Goal: Task Accomplishment & Management: Manage account settings

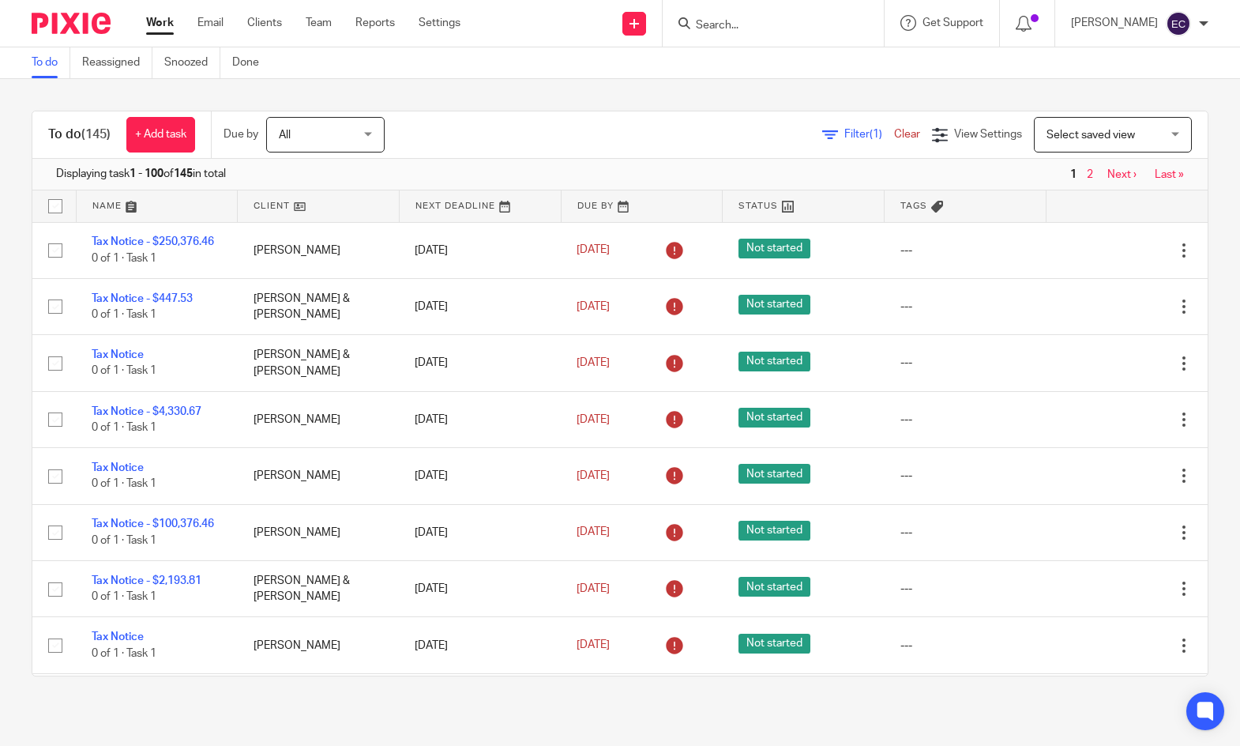
click at [694, 30] on input "Search" at bounding box center [765, 26] width 142 height 14
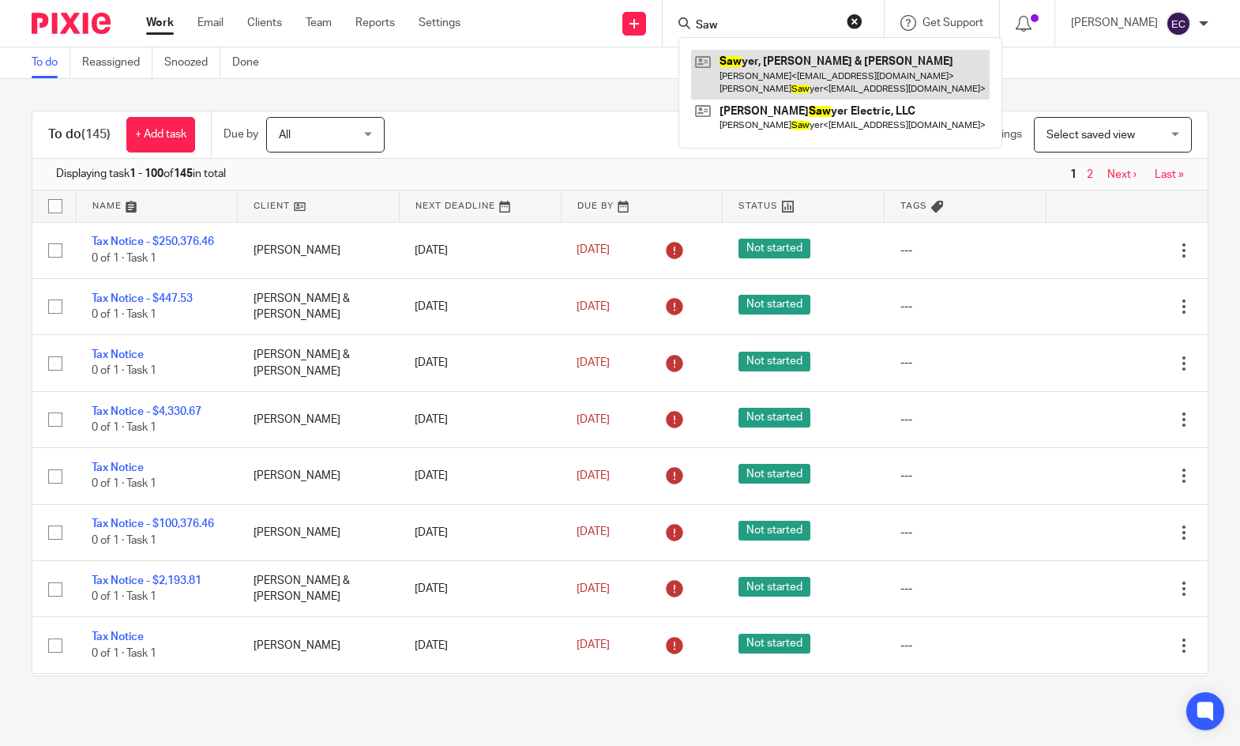
type input "Saw"
click at [788, 82] on link at bounding box center [840, 74] width 299 height 49
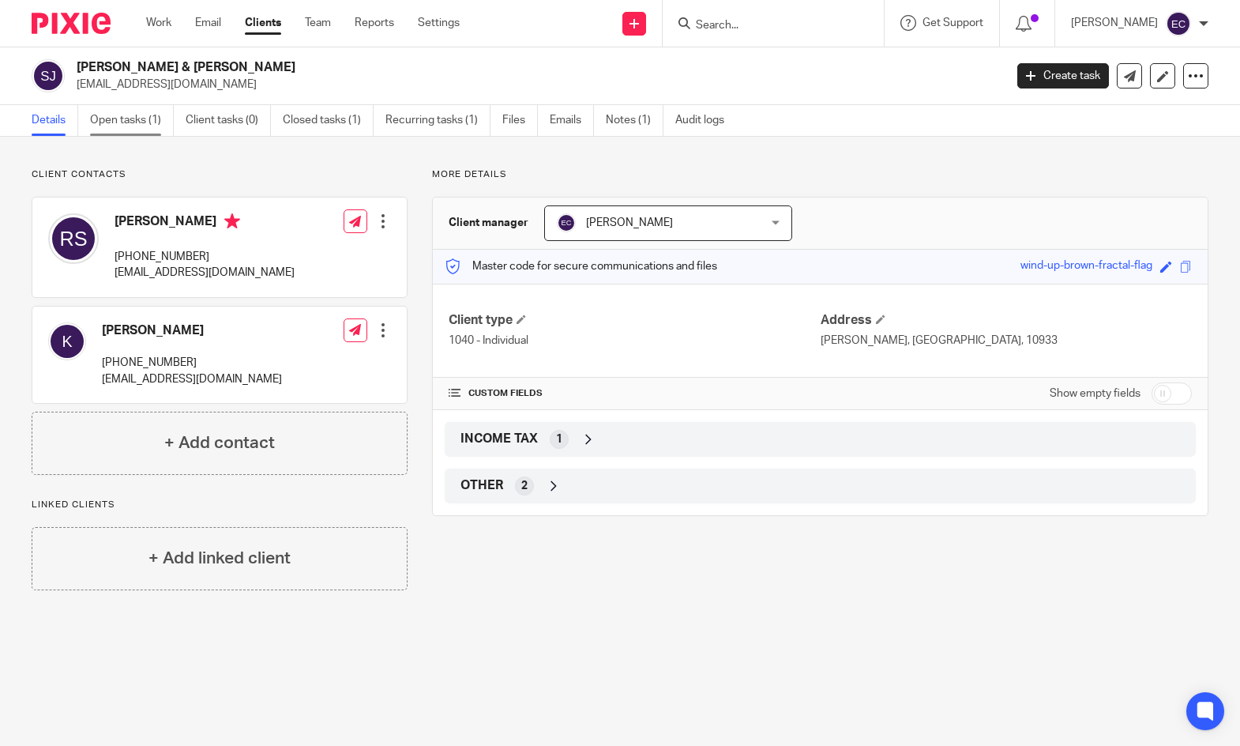
click at [128, 116] on link "Open tasks (1)" at bounding box center [132, 120] width 84 height 31
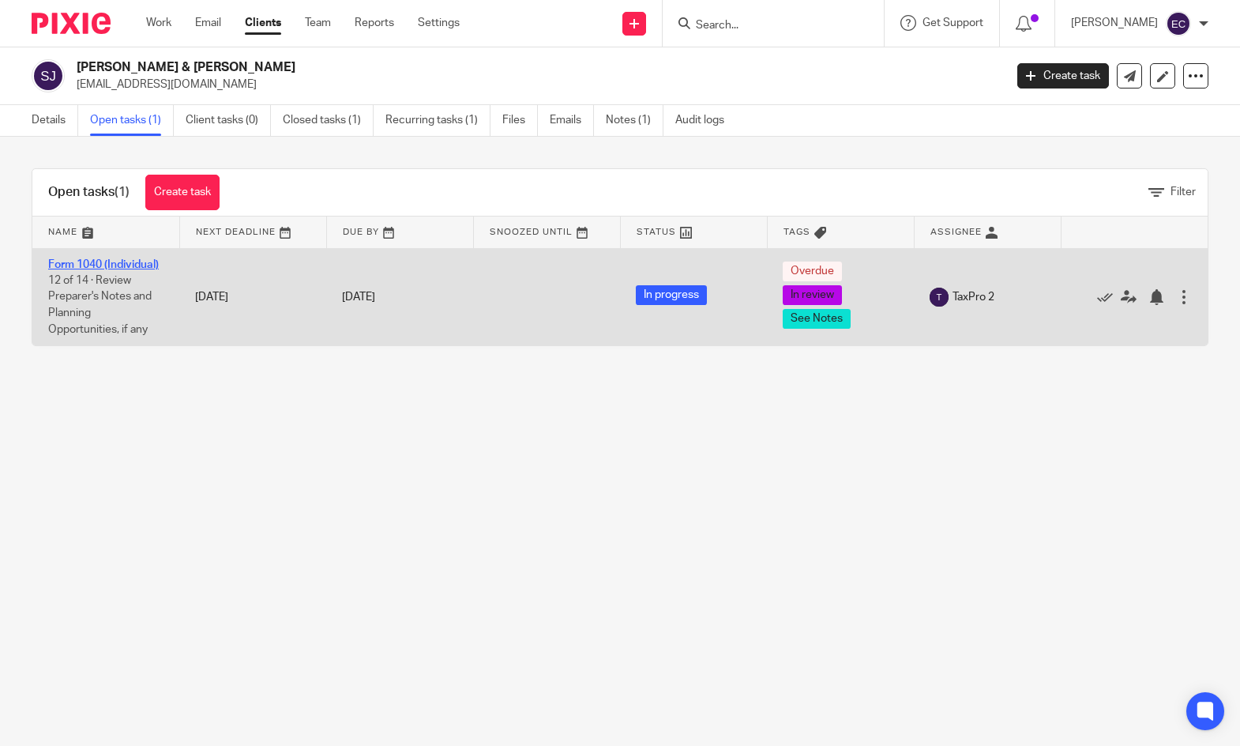
click at [93, 264] on link "Form 1040 (Individual)" at bounding box center [103, 264] width 111 height 11
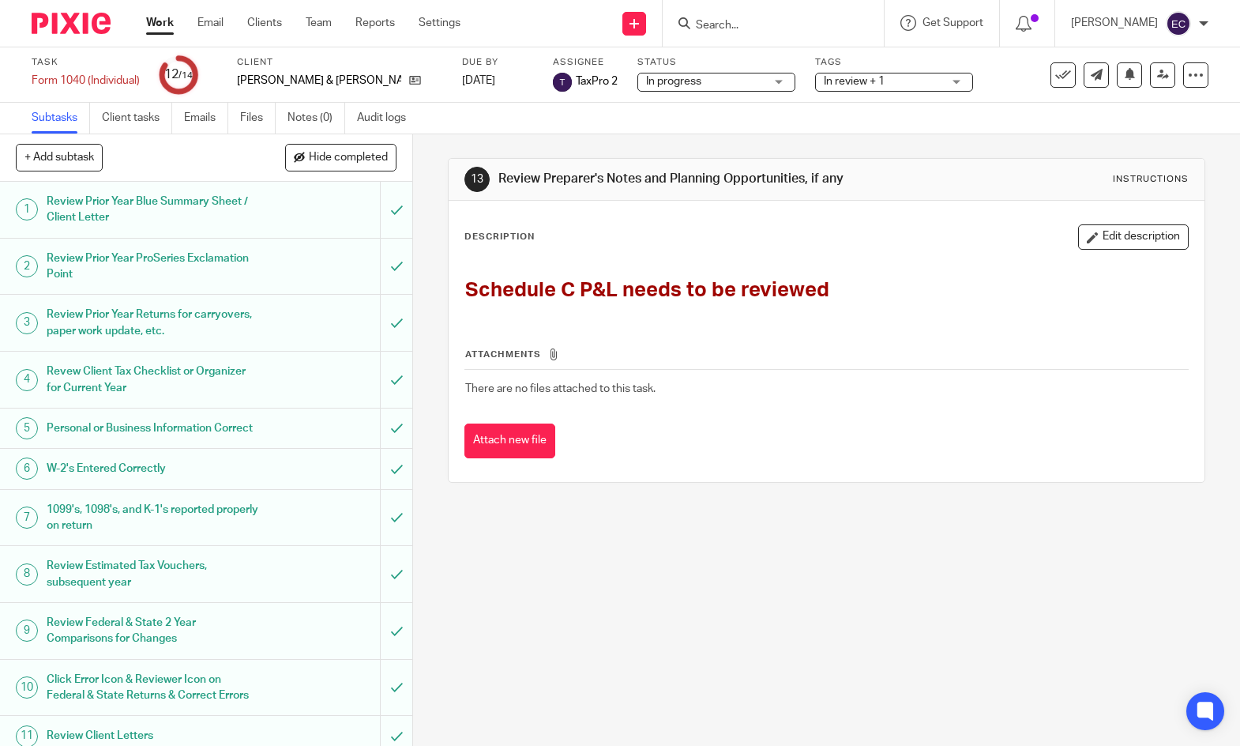
click at [842, 284] on h1 "Schedule C P&L needs to be reviewed" at bounding box center [826, 290] width 723 height 24
click at [1087, 236] on icon "button" at bounding box center [1093, 237] width 12 height 12
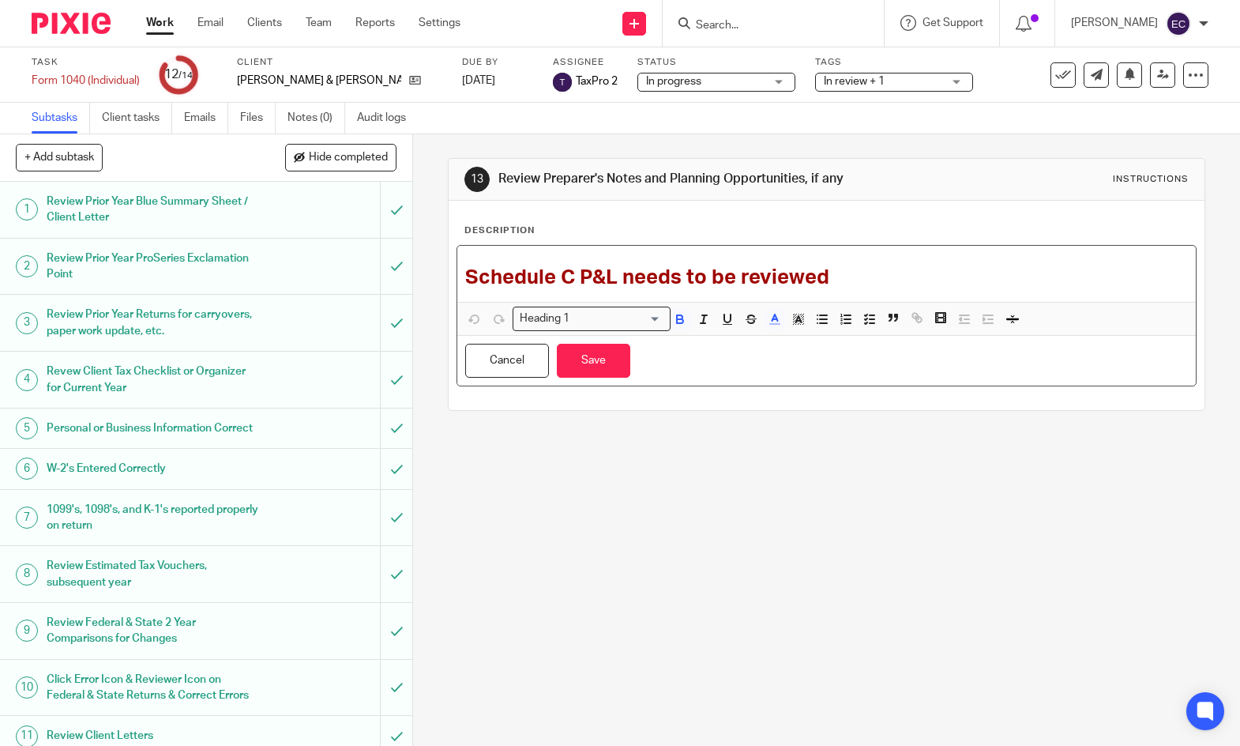
click at [849, 280] on h1 "Schedule C P&L needs to be reviewed" at bounding box center [826, 277] width 723 height 24
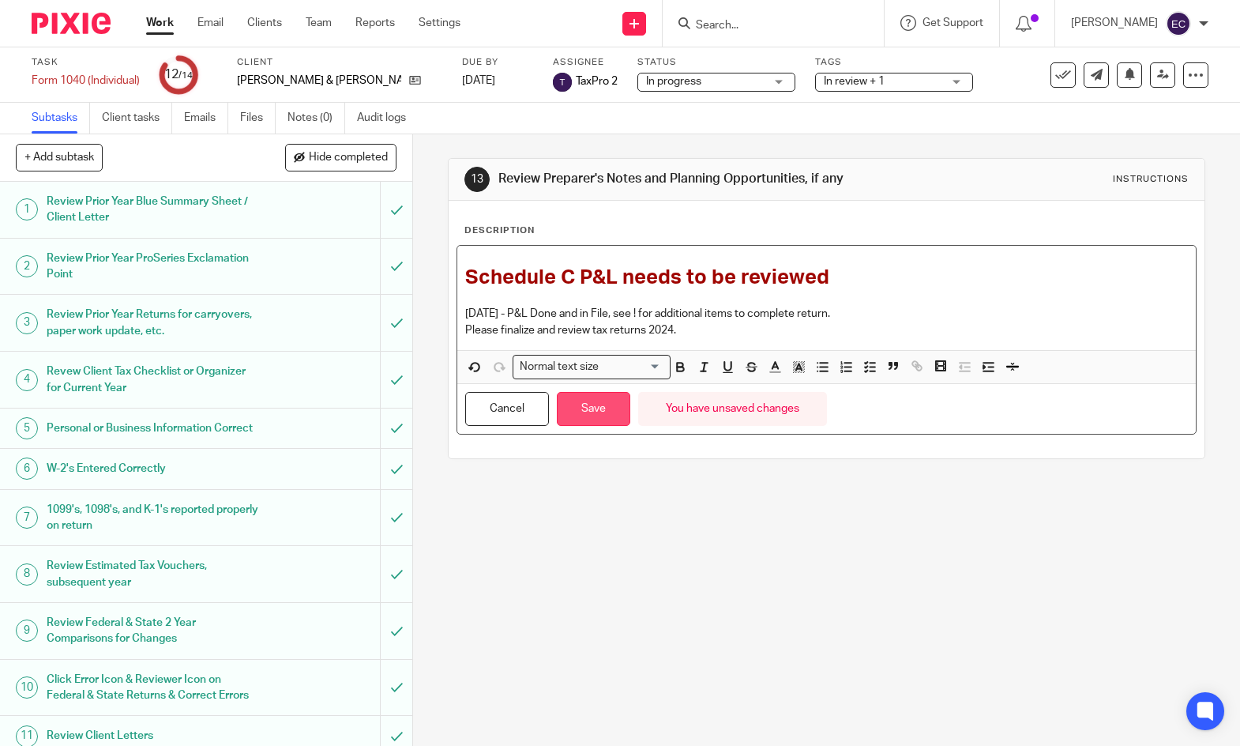
click at [602, 408] on button "Save" at bounding box center [593, 409] width 73 height 34
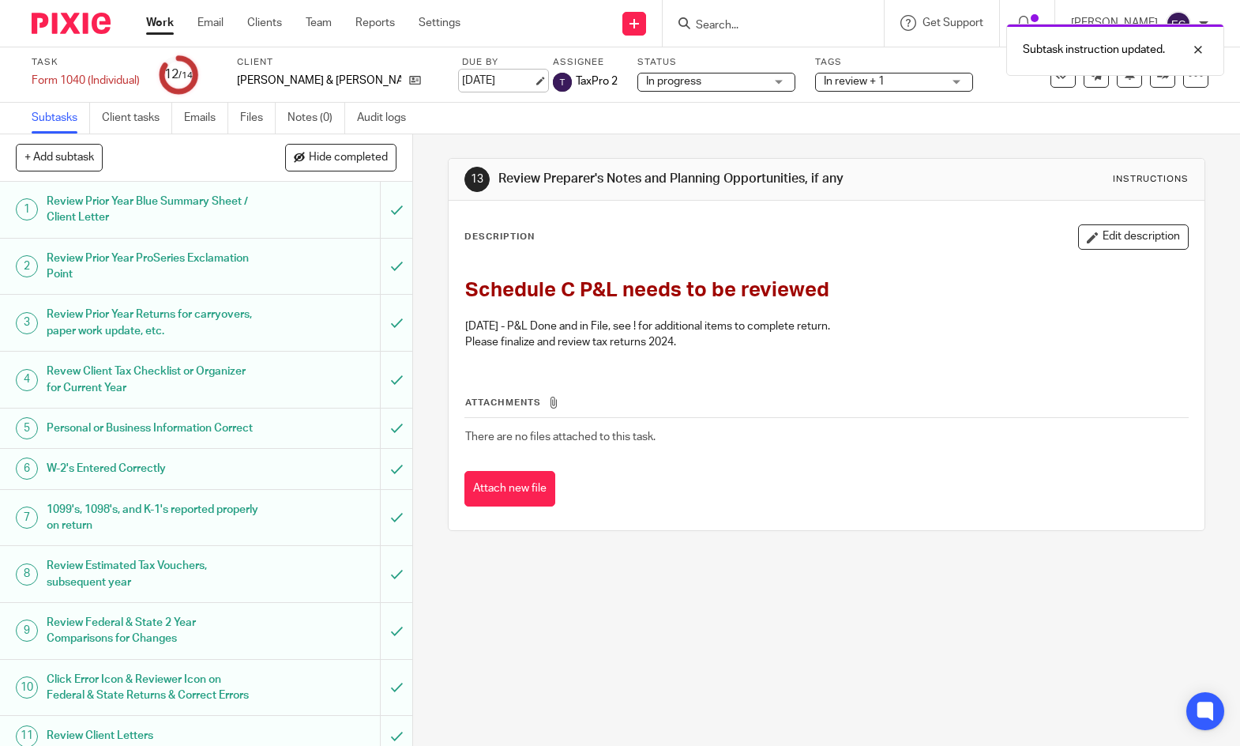
click at [487, 77] on link "May 1, 2025" at bounding box center [497, 81] width 71 height 17
drag, startPoint x: 528, startPoint y: 374, endPoint x: 588, endPoint y: 315, distance: 83.2
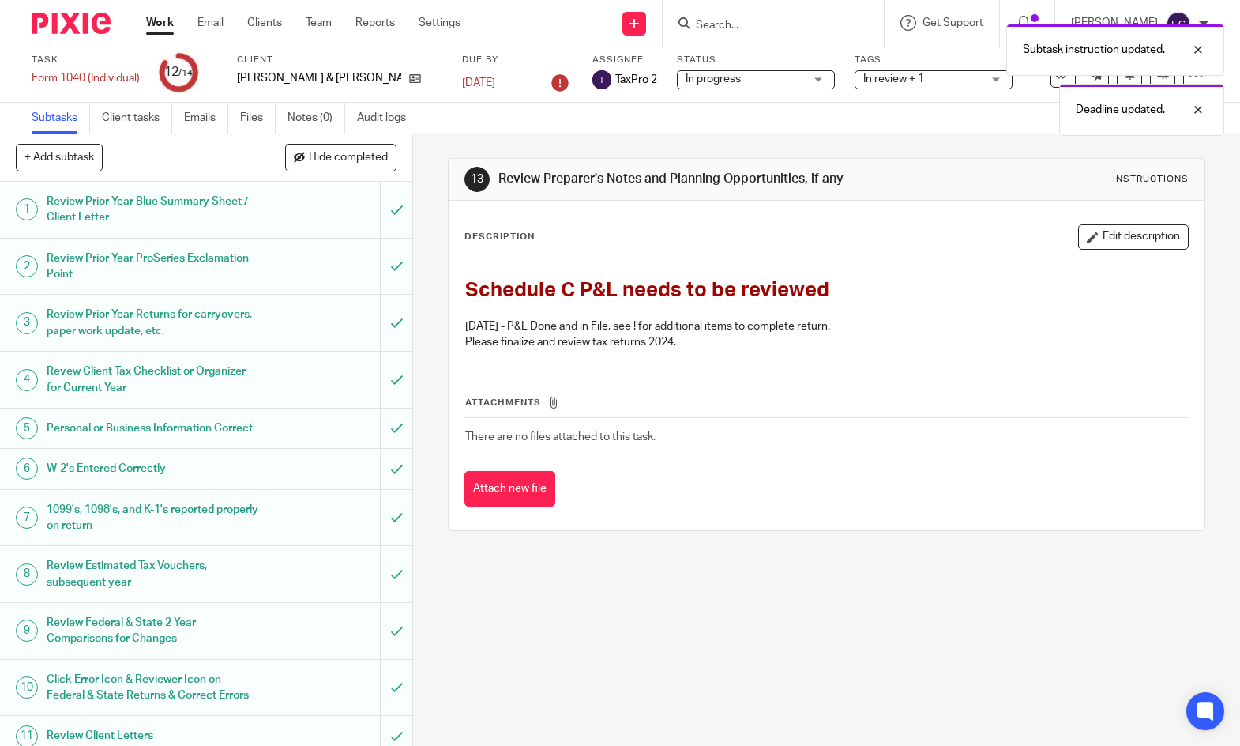
click at [976, 78] on div "Subtask instruction updated. Deadline updated." at bounding box center [922, 76] width 604 height 120
click at [982, 78] on div "In review + 1" at bounding box center [934, 79] width 158 height 19
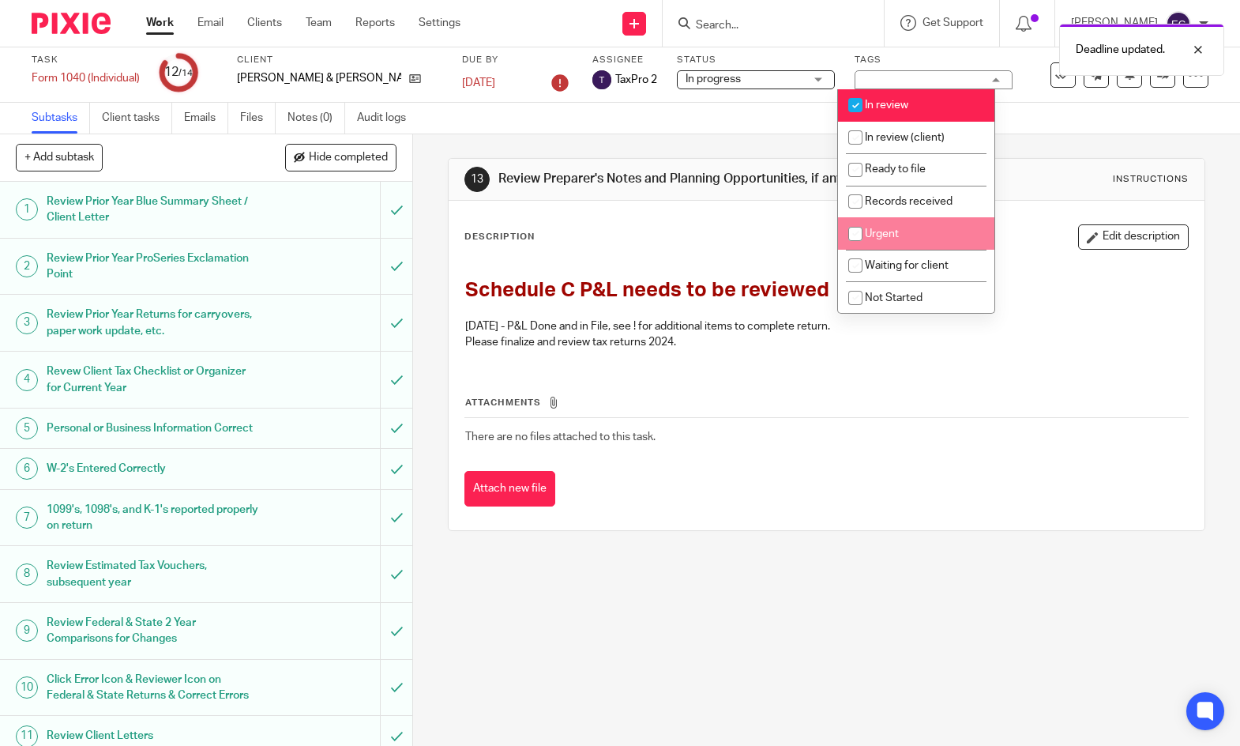
click at [883, 237] on span "Urgent" at bounding box center [882, 233] width 34 height 11
checkbox input "true"
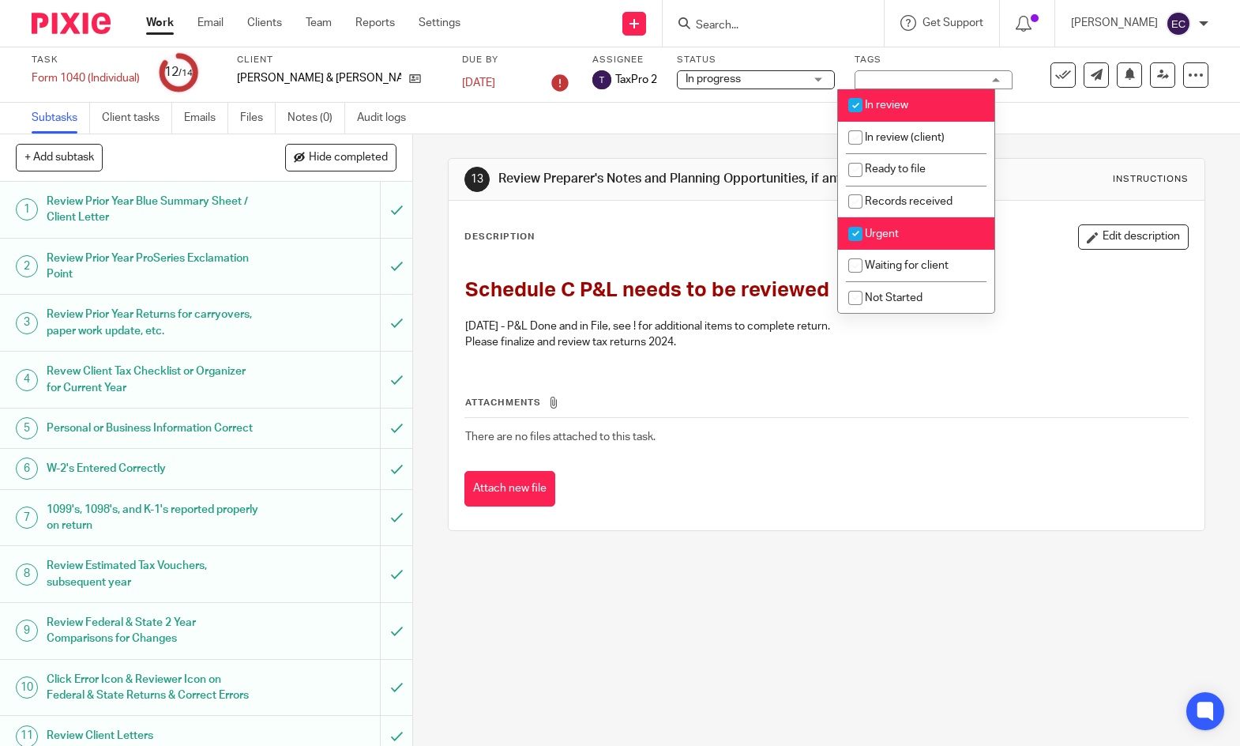
click at [853, 104] on input "checkbox" at bounding box center [855, 105] width 30 height 30
checkbox input "false"
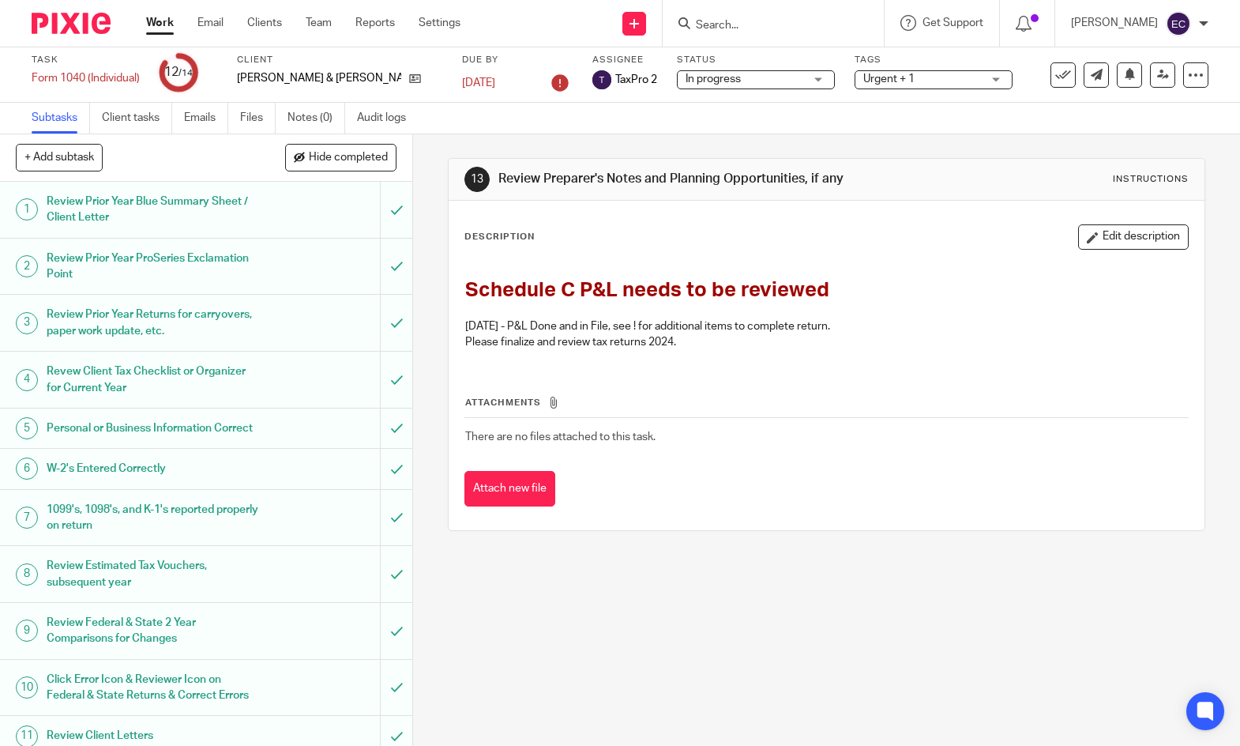
click at [803, 110] on div "Subtasks Client tasks Emails Files Notes (0) Audit logs" at bounding box center [620, 119] width 1240 height 32
click at [318, 21] on link "Team" at bounding box center [319, 23] width 26 height 16
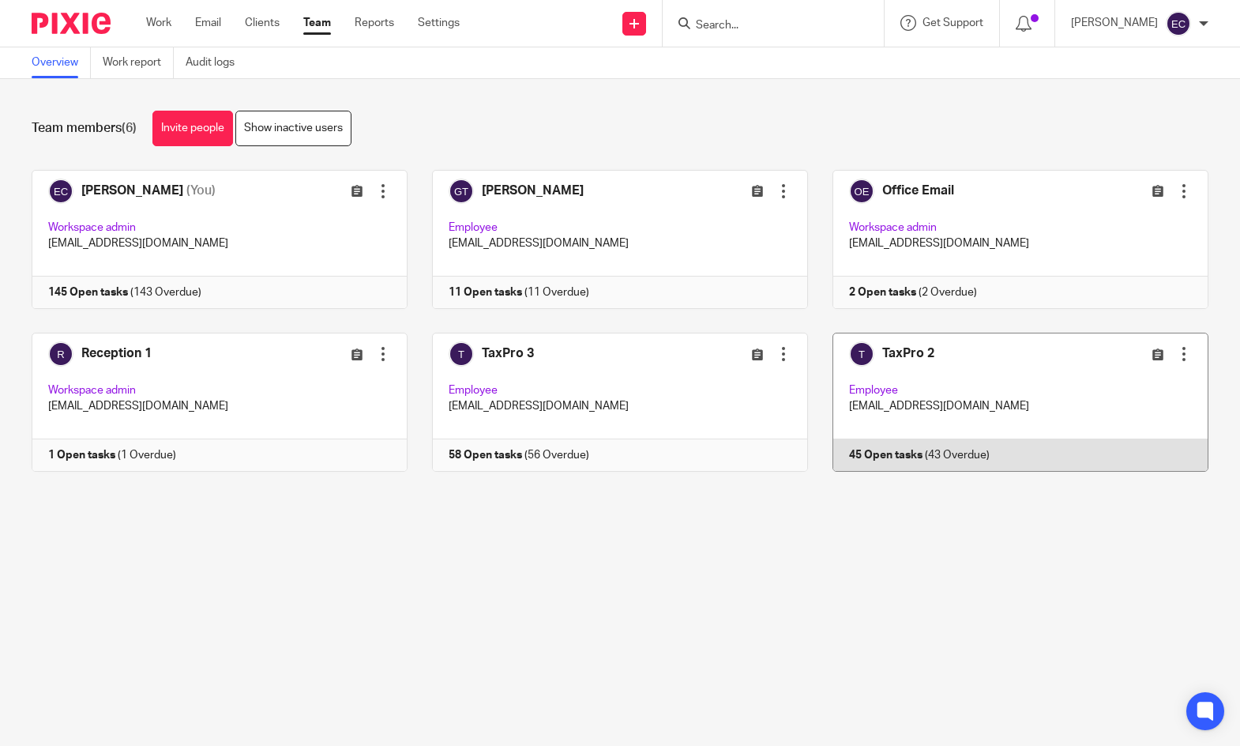
click at [908, 375] on link at bounding box center [1008, 402] width 400 height 139
click at [876, 362] on link at bounding box center [1008, 402] width 400 height 139
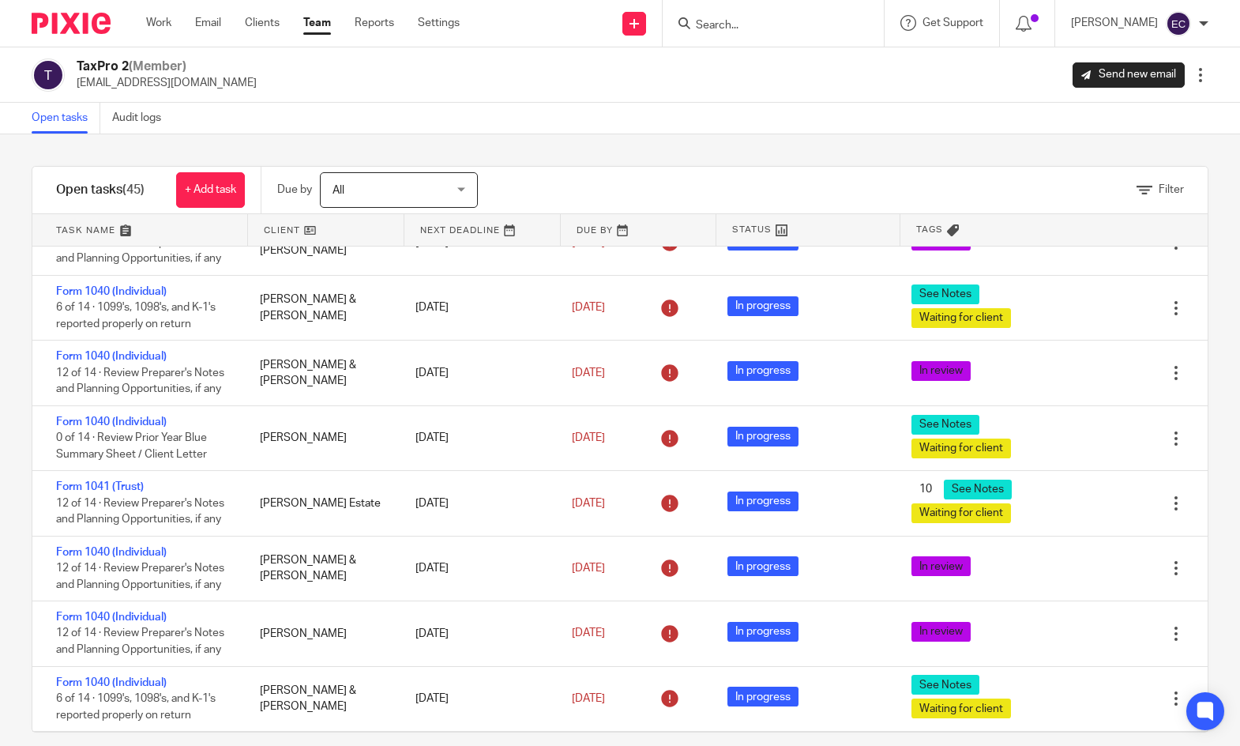
scroll to position [2413, 0]
